Goal: Task Accomplishment & Management: Use online tool/utility

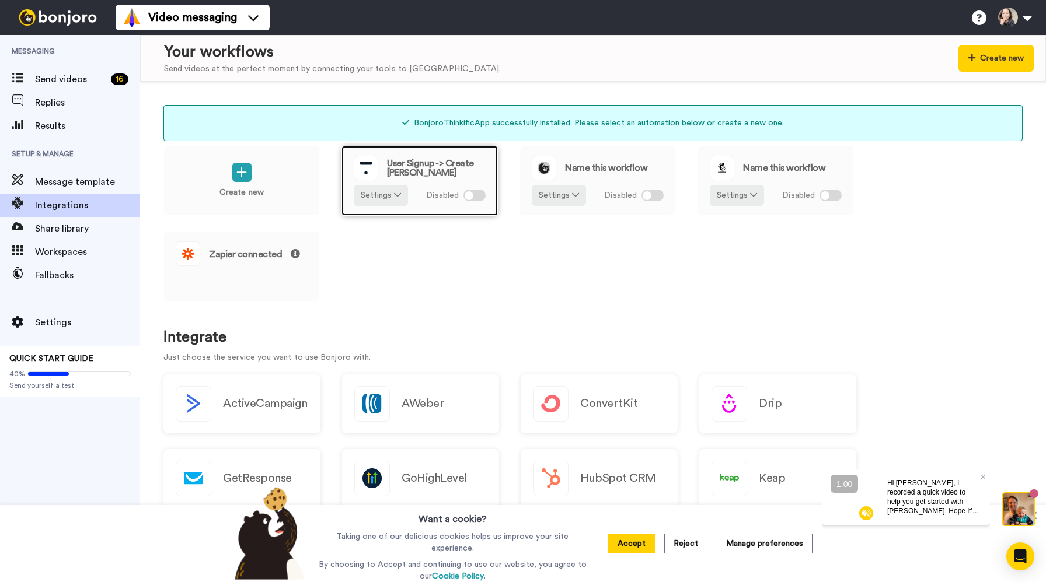
click at [464, 174] on span "User Signup -> Create Bonjoro" at bounding box center [436, 168] width 99 height 19
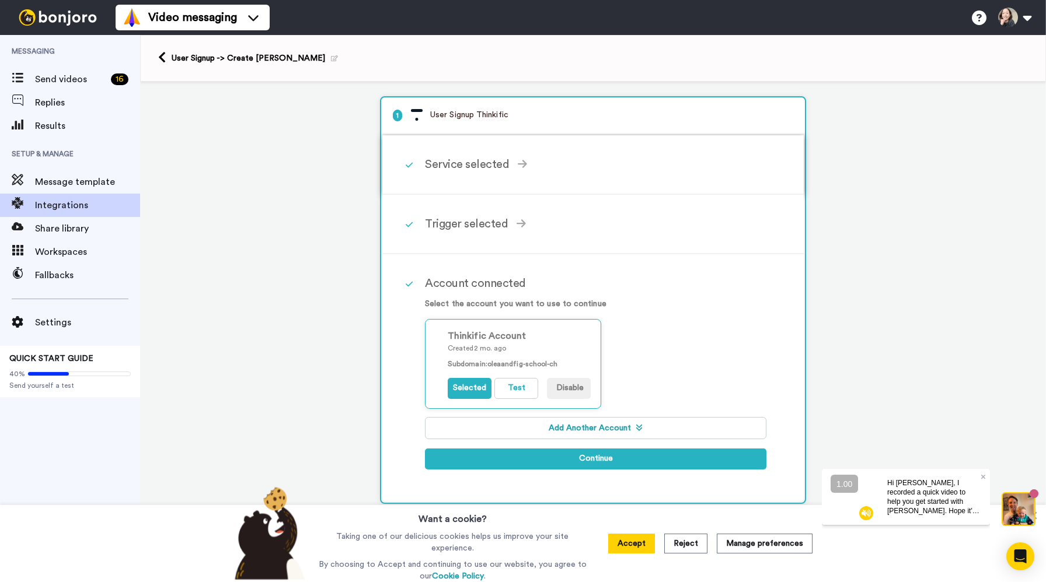
click at [476, 160] on div "Service selected" at bounding box center [595, 165] width 341 height 18
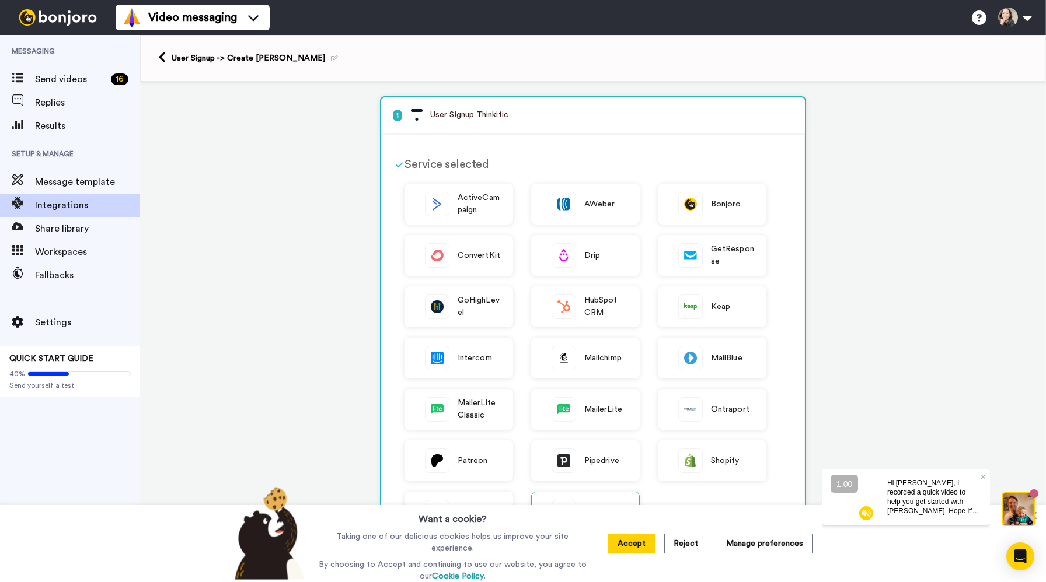
click at [477, 159] on div "Service selected" at bounding box center [585, 165] width 362 height 18
click at [912, 201] on div "1 User Signup Thinkific Service selected ActiveCampaign AWeber Bonjoro ConvertK…" at bounding box center [593, 545] width 906 height 927
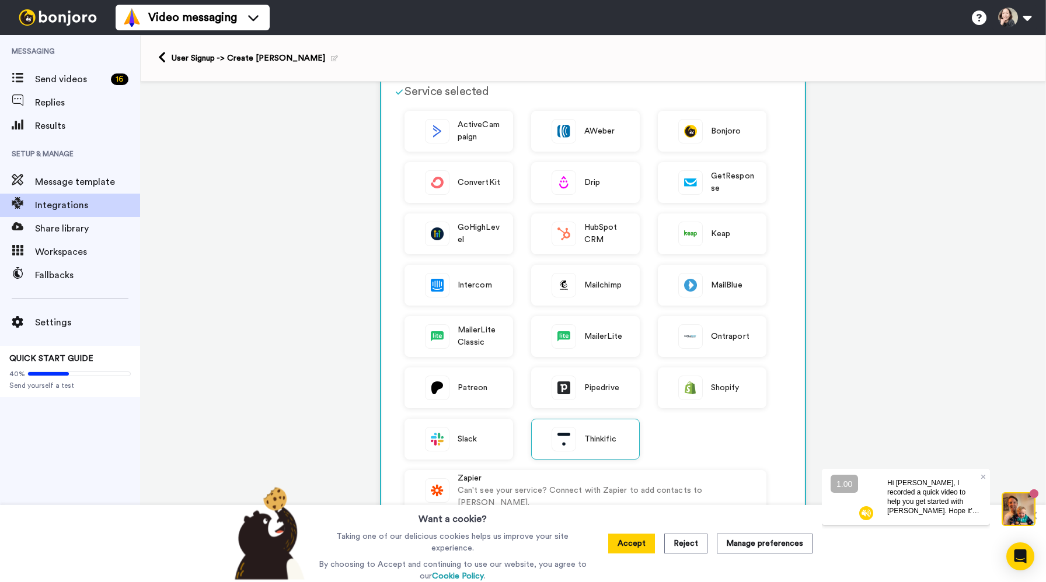
scroll to position [111, 0]
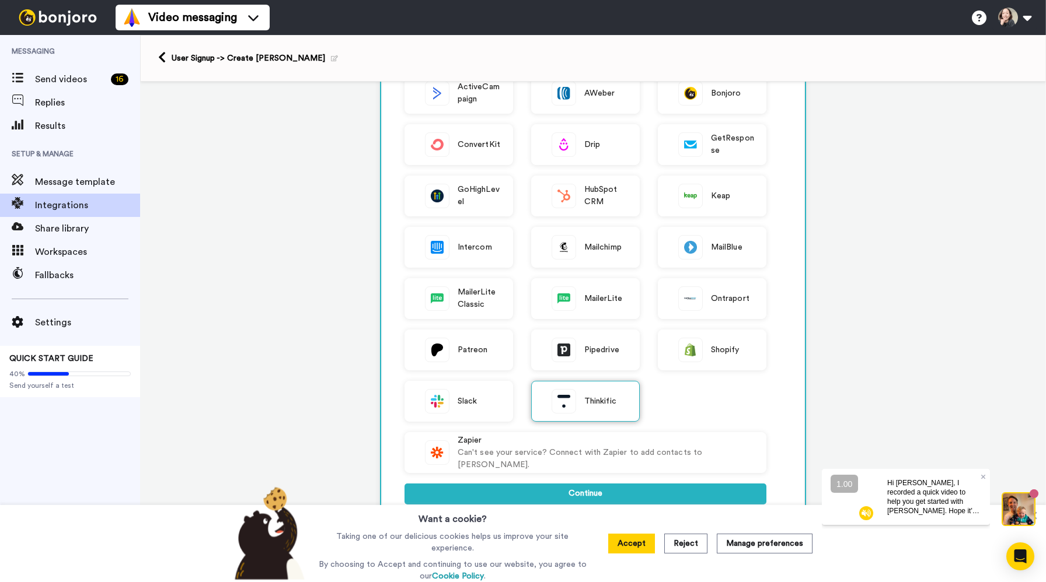
click at [568, 404] on img at bounding box center [563, 401] width 23 height 23
click at [549, 491] on button "Continue" at bounding box center [585, 494] width 362 height 21
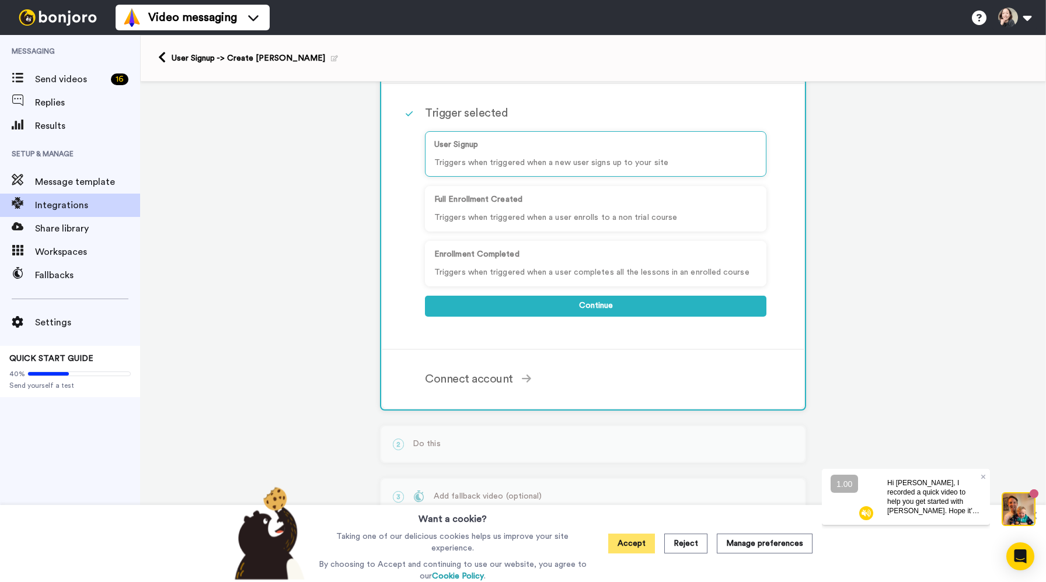
click at [638, 543] on button "Accept" at bounding box center [631, 544] width 47 height 20
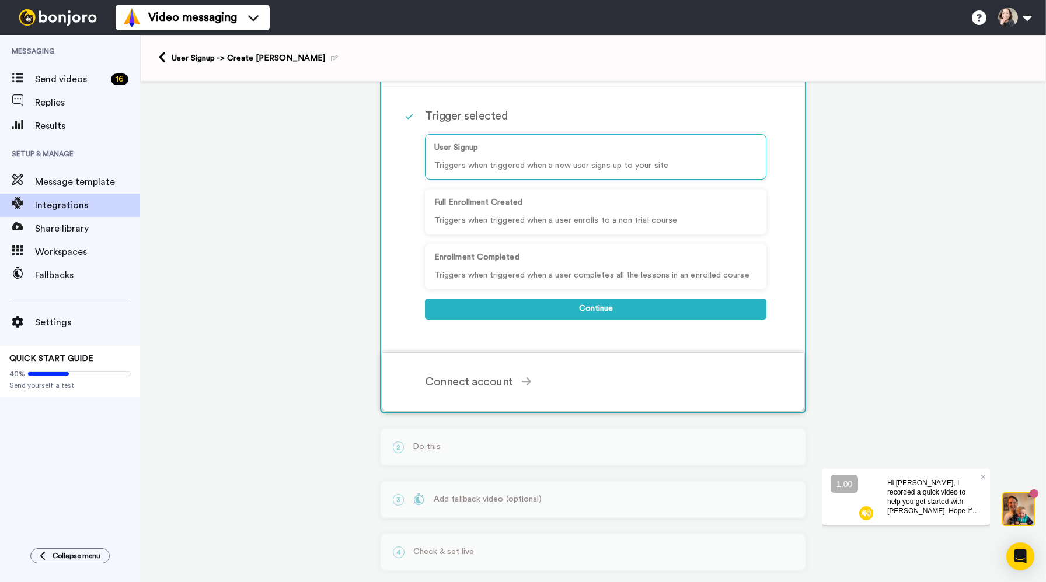
scroll to position [98, 0]
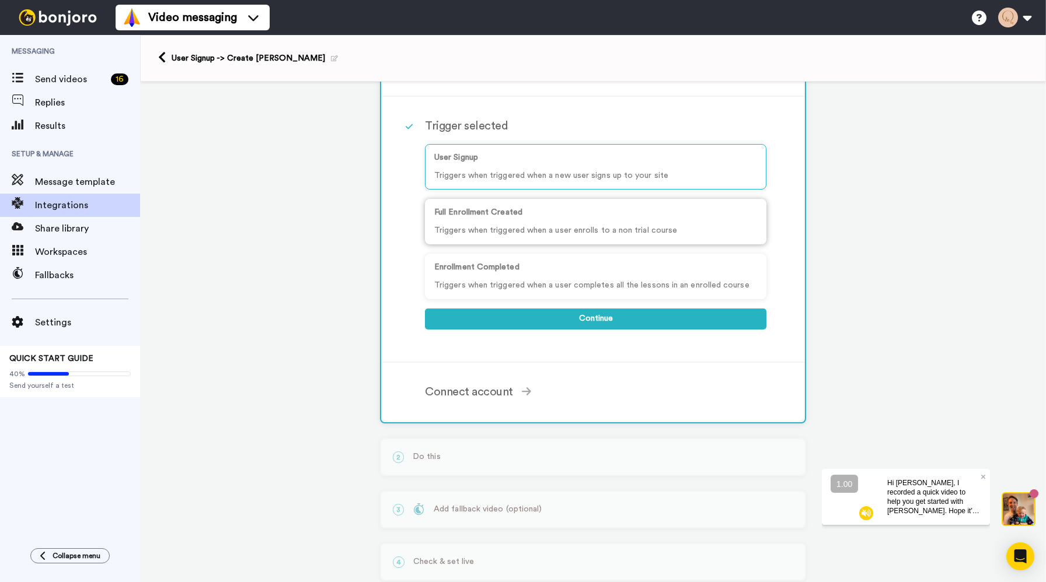
click at [566, 224] on div "Full Enrollment Created Triggers when triggered when a user enrolls to a non tr…" at bounding box center [595, 222] width 341 height 46
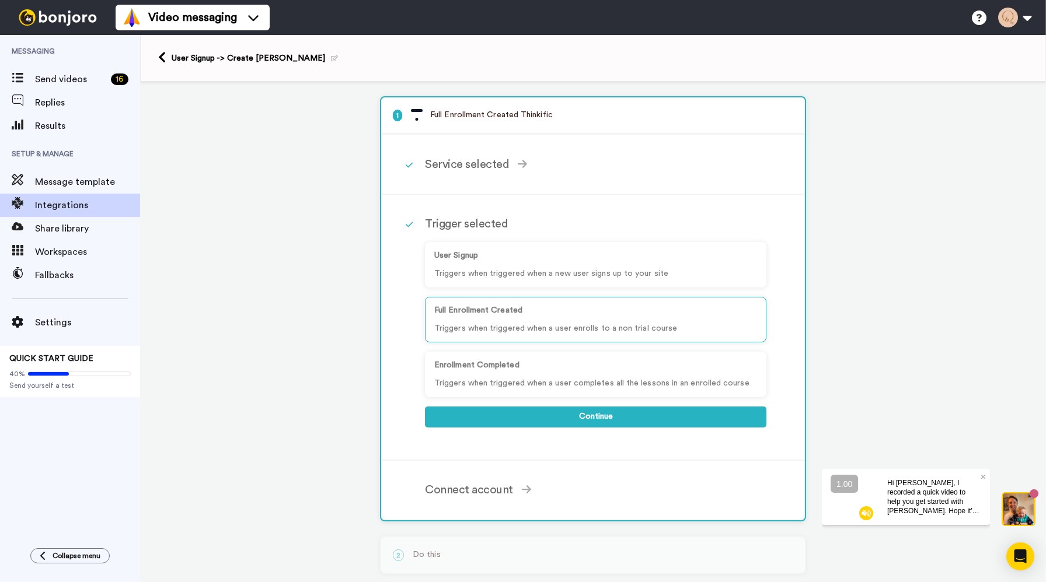
click at [203, 60] on div "User Signup -> Create [PERSON_NAME]" at bounding box center [255, 59] width 166 height 12
click at [162, 60] on icon at bounding box center [162, 57] width 8 height 12
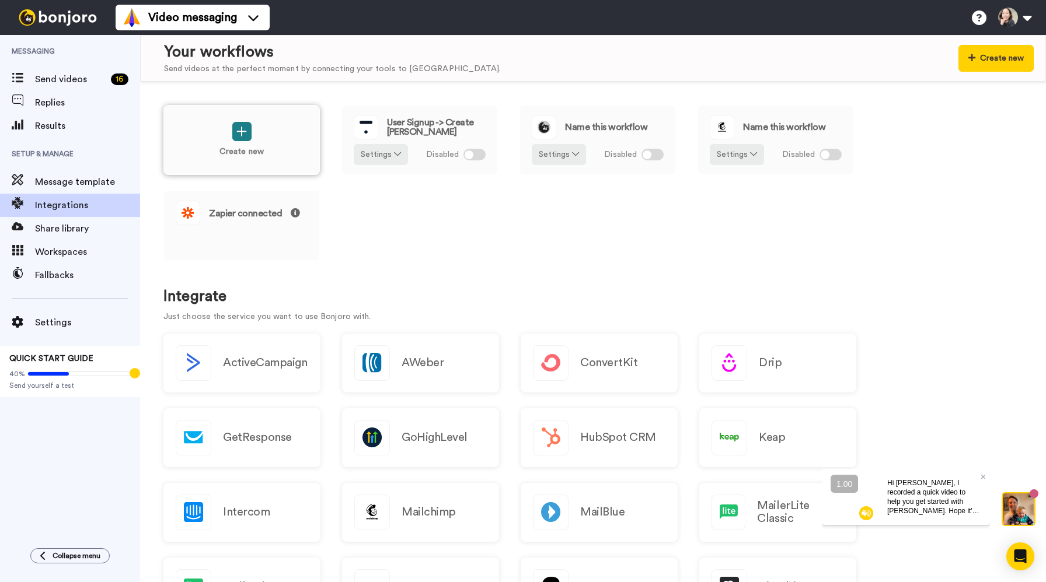
click at [245, 127] on icon at bounding box center [241, 131] width 11 height 12
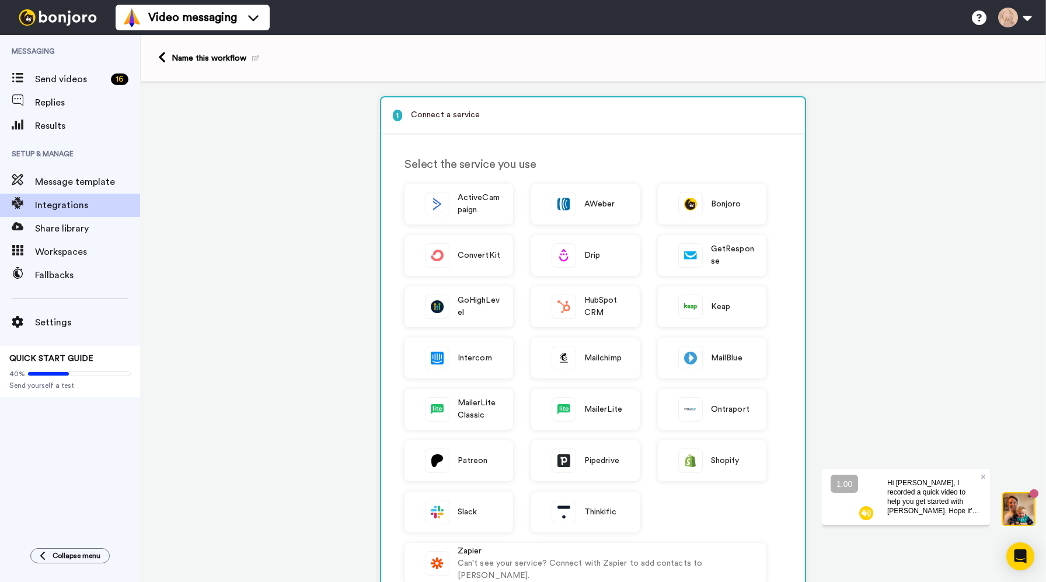
click at [172, 208] on div "1 Connect a service Select the service you use ActiveCampaign AWeber Bonjoro Co…" at bounding box center [593, 459] width 906 height 755
click at [169, 65] on link at bounding box center [164, 58] width 13 height 14
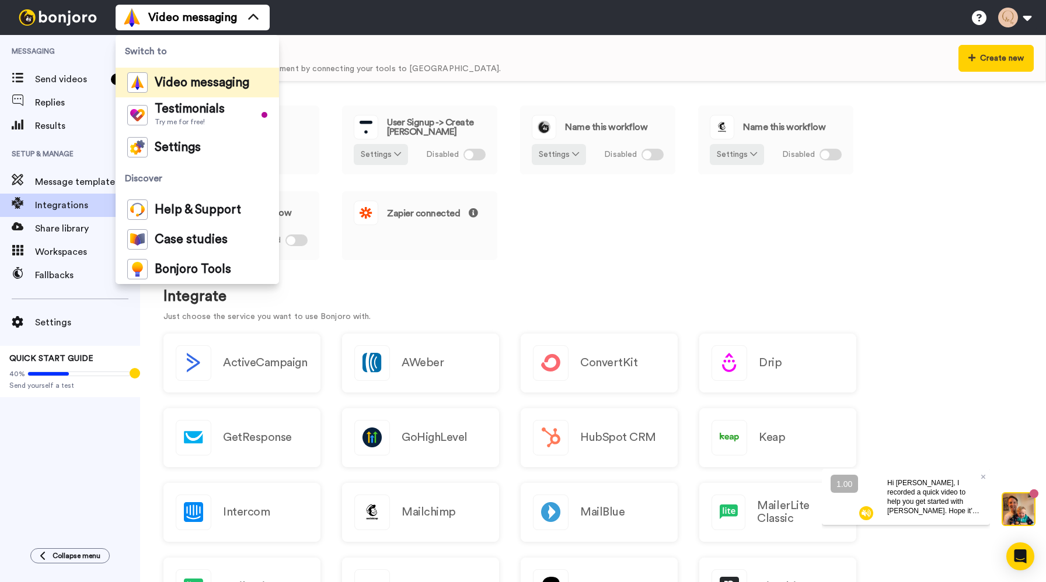
click at [632, 268] on div "Create new User Signup -> Create Bonjoro Settings Disabled Name this workflow S…" at bounding box center [592, 191] width 859 height 172
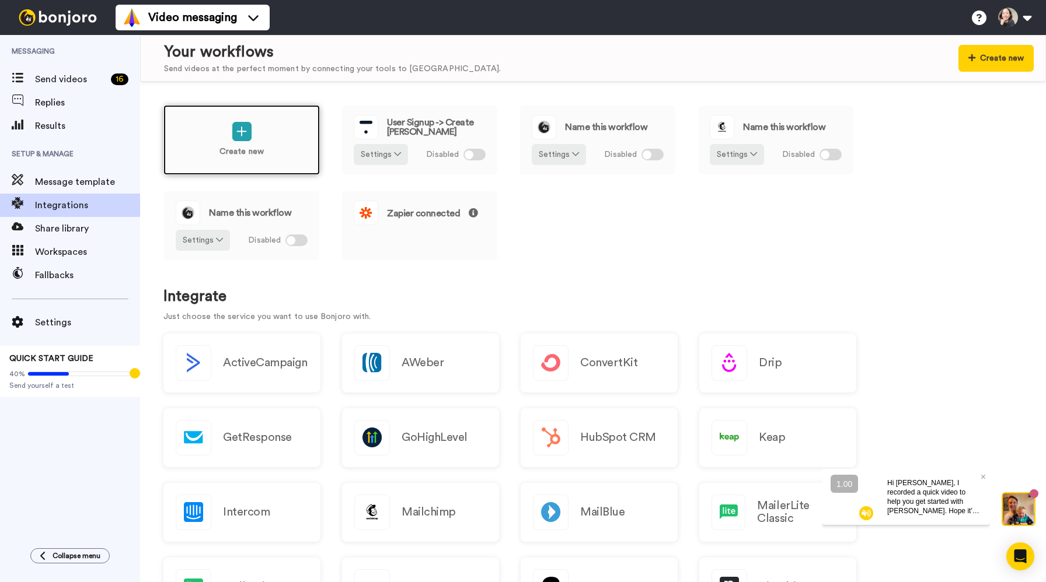
click at [264, 135] on div "Create new" at bounding box center [241, 140] width 156 height 70
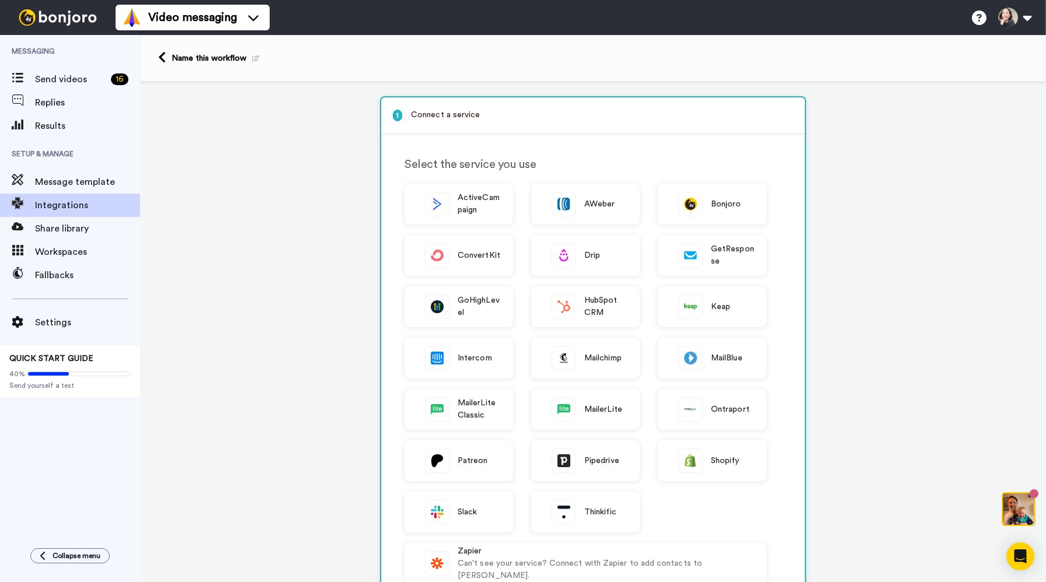
click at [211, 63] on div "Name this workflow" at bounding box center [216, 59] width 88 height 12
click at [163, 60] on icon at bounding box center [162, 57] width 8 height 12
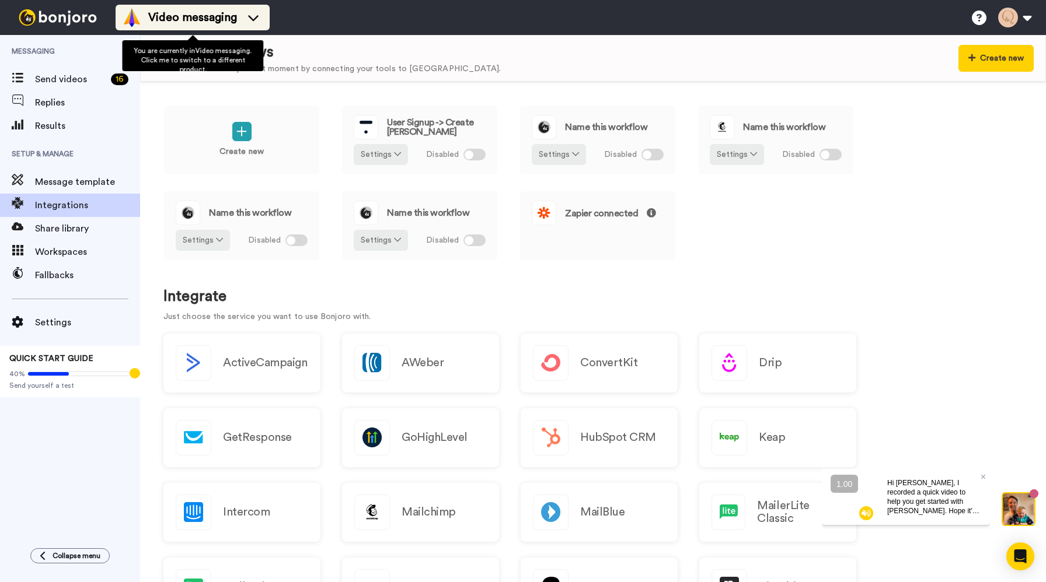
click at [235, 13] on span "Video messaging" at bounding box center [192, 17] width 89 height 16
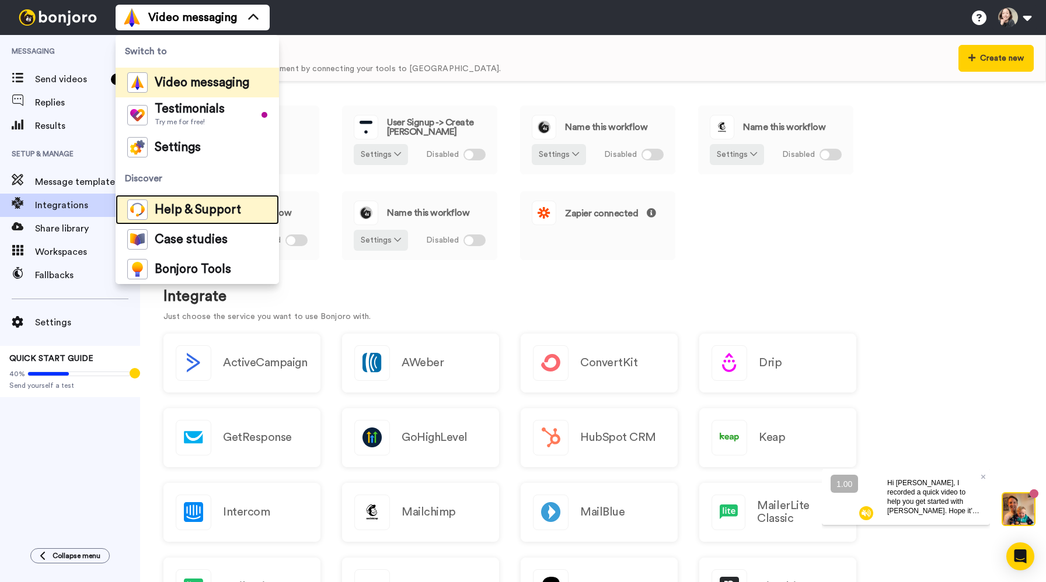
click at [228, 212] on span "Help & Support" at bounding box center [198, 210] width 86 height 12
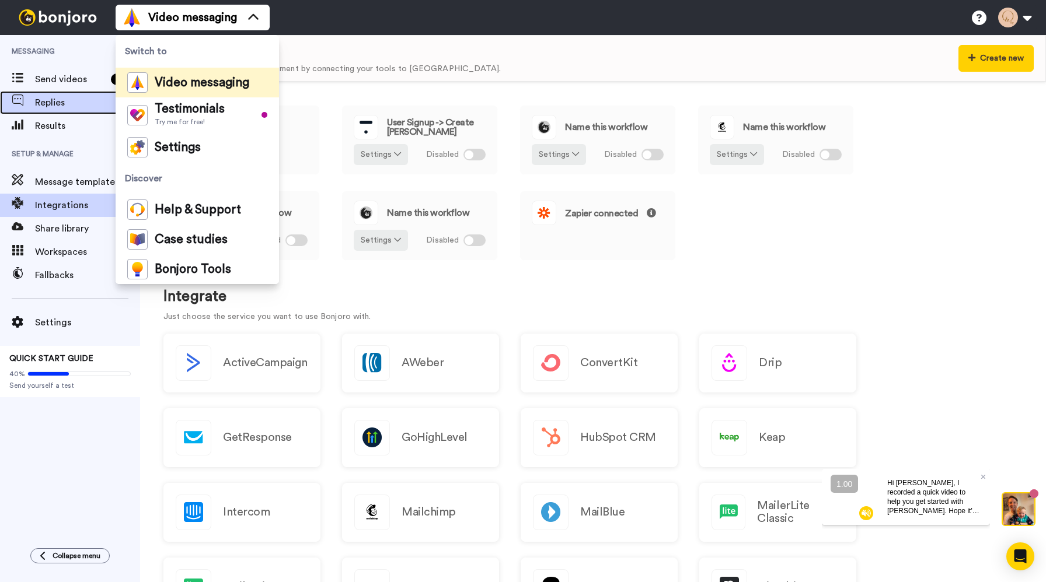
click at [53, 107] on span "Replies" at bounding box center [87, 103] width 105 height 14
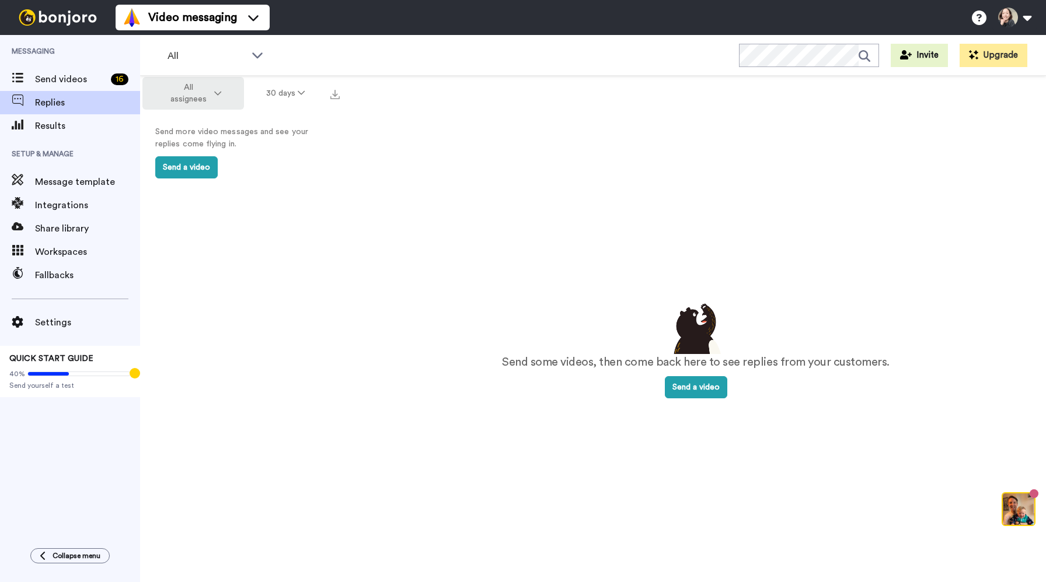
click at [190, 93] on span "All assignees" at bounding box center [188, 93] width 47 height 23
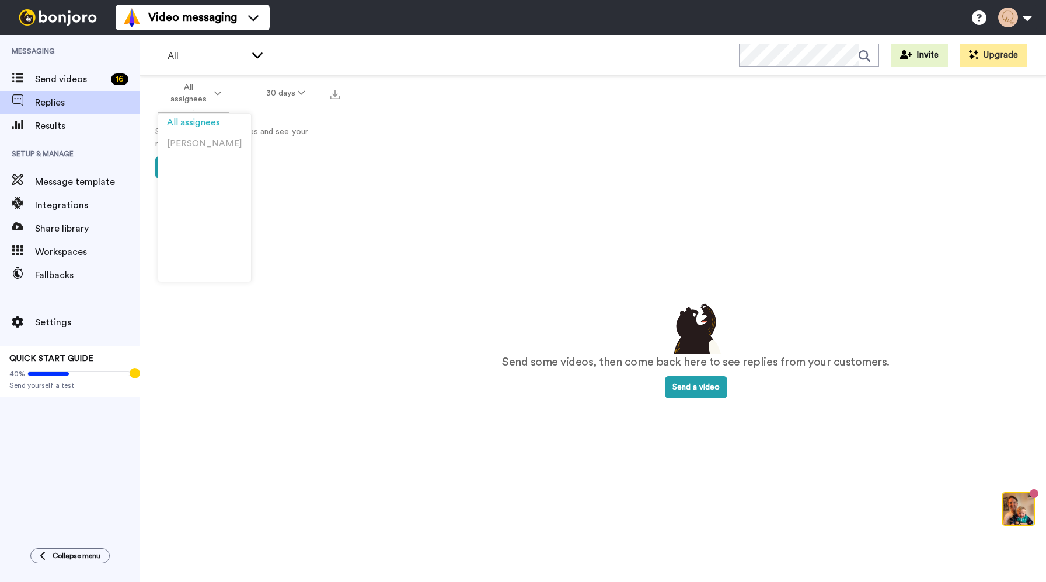
click at [216, 61] on span "All" at bounding box center [206, 56] width 78 height 14
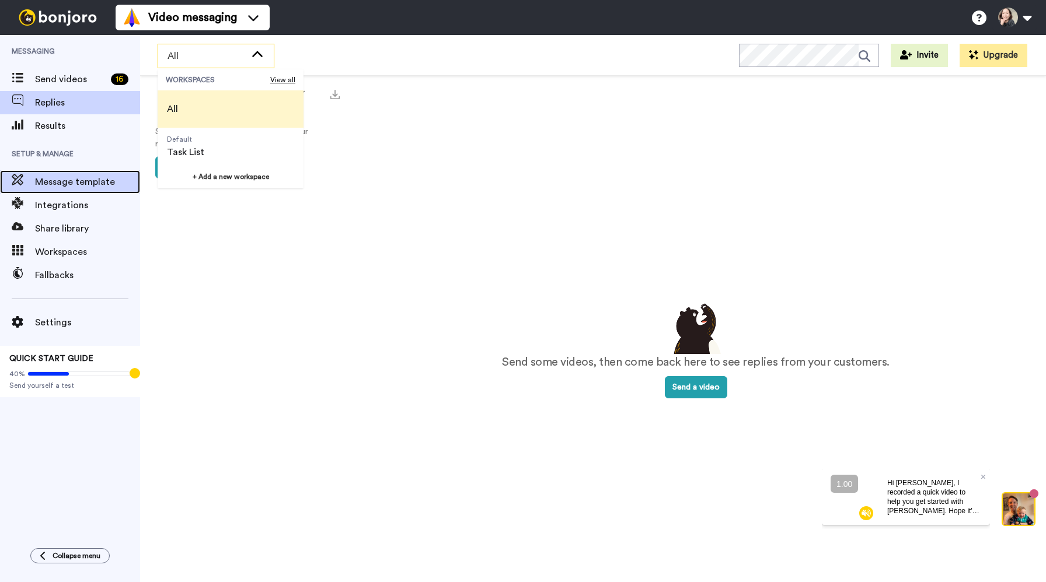
click at [83, 176] on span "Message template" at bounding box center [87, 182] width 105 height 14
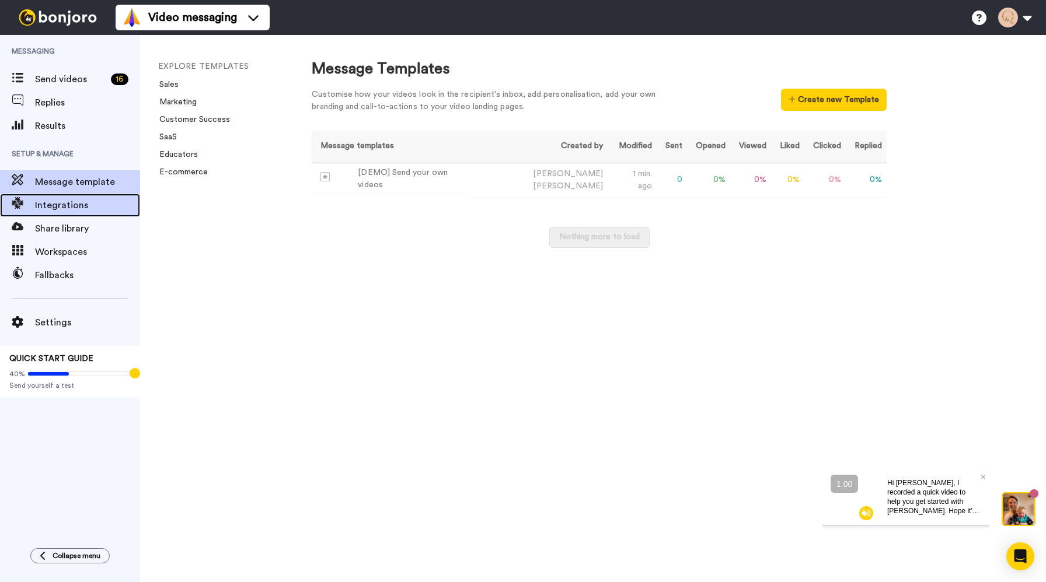
click at [89, 205] on span "Integrations" at bounding box center [87, 205] width 105 height 14
